Goal: Task Accomplishment & Management: Use online tool/utility

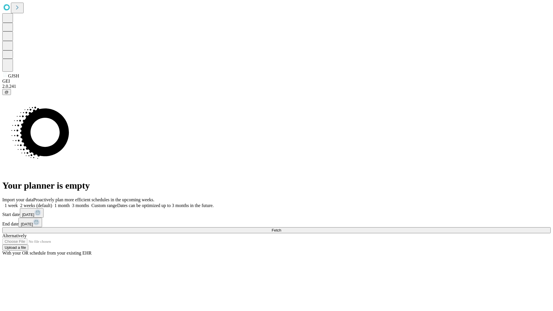
click at [281, 228] on span "Fetch" at bounding box center [276, 230] width 10 height 4
